Goal: Book appointment/travel/reservation

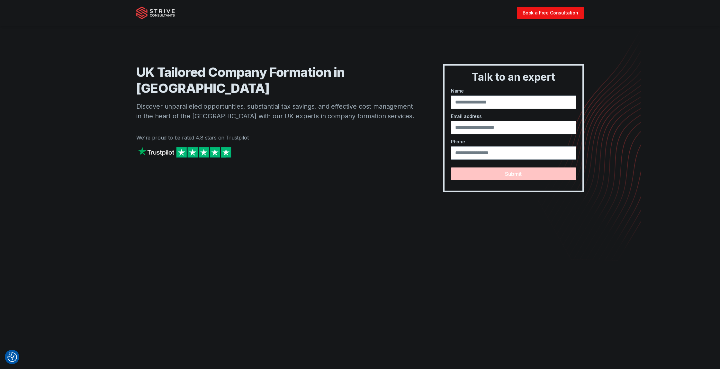
click at [549, 14] on link "Book a Free Consultation" at bounding box center [550, 13] width 67 height 12
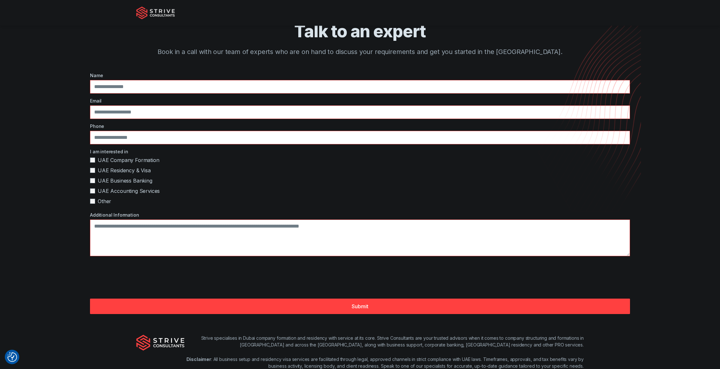
scroll to position [49, 0]
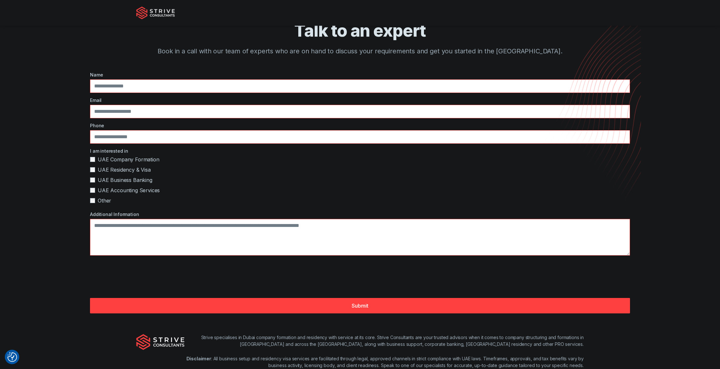
click at [147, 171] on span "UAE Residency & Visa" at bounding box center [124, 170] width 53 height 8
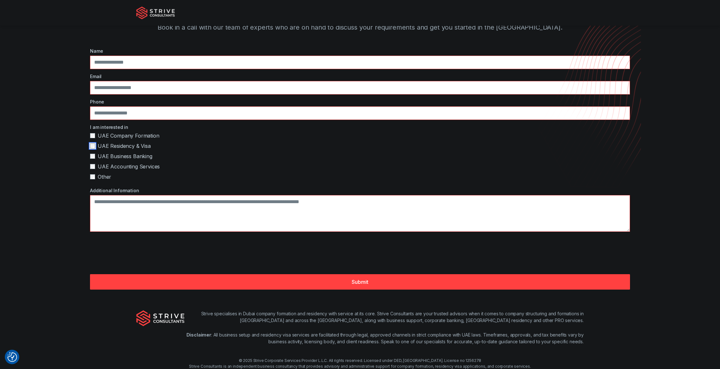
scroll to position [69, 0]
